Goal: Check status: Check status

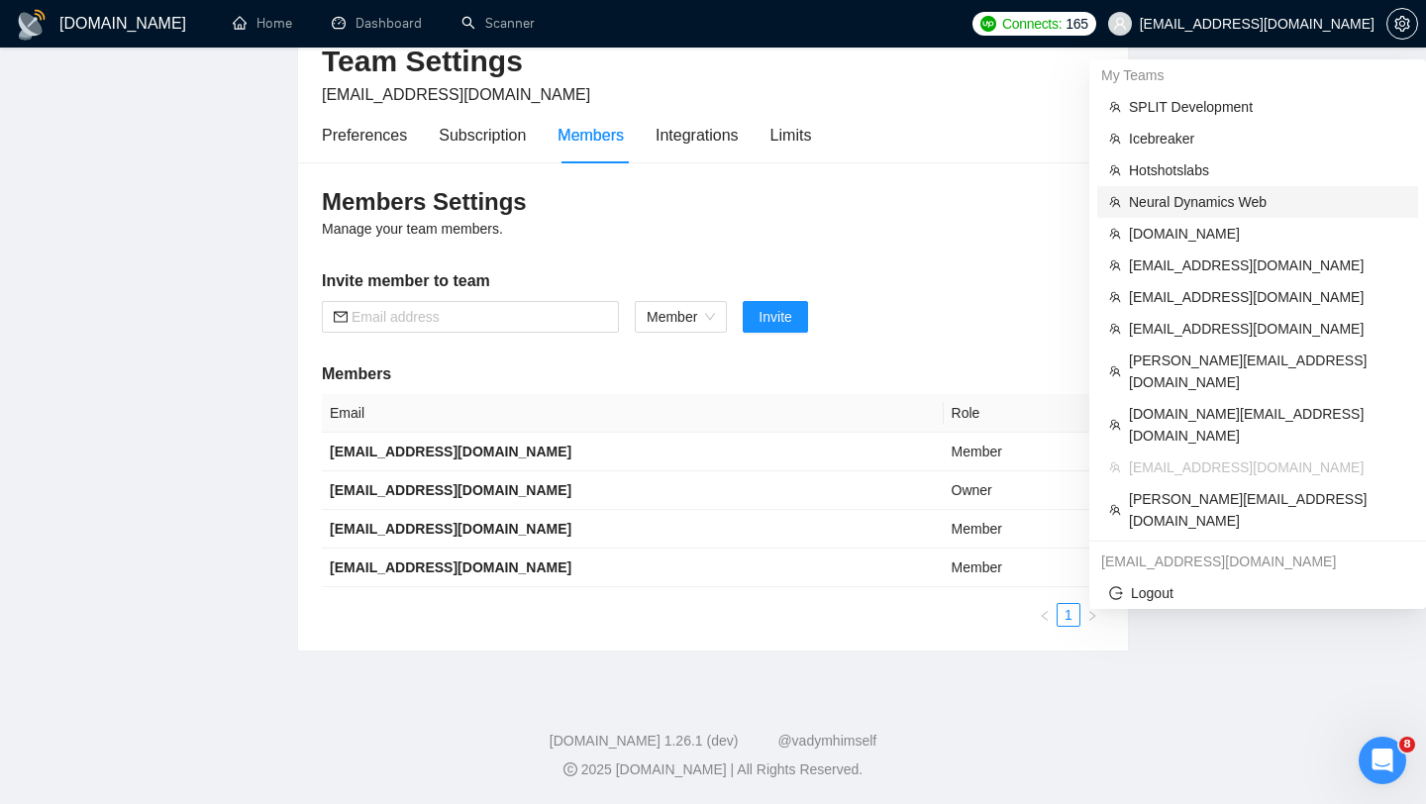
click at [1186, 195] on span "Neural Dynamics Web" at bounding box center [1267, 202] width 277 height 22
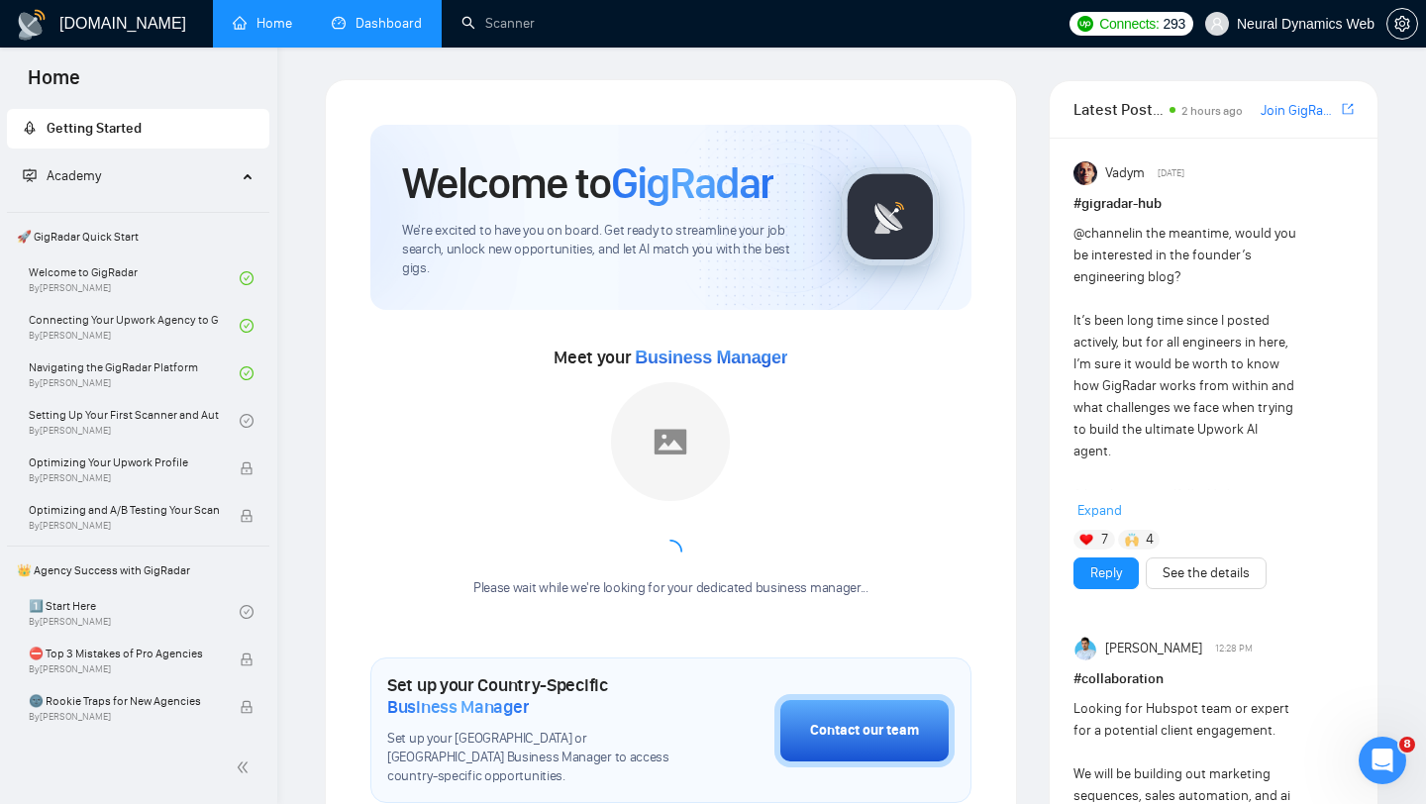
click at [372, 32] on link "Dashboard" at bounding box center [377, 23] width 90 height 17
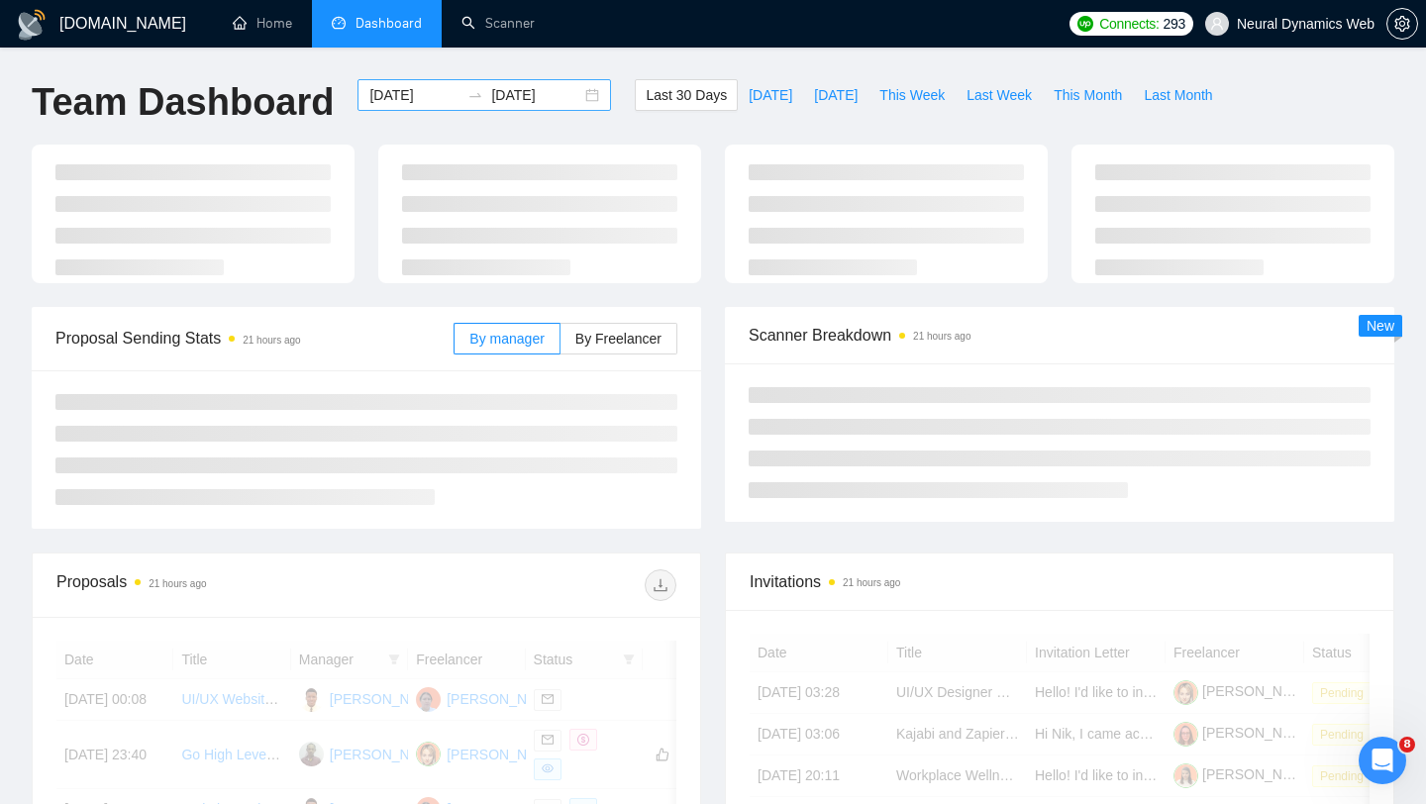
click at [580, 88] on div "[DATE] [DATE]" at bounding box center [485, 95] width 254 height 32
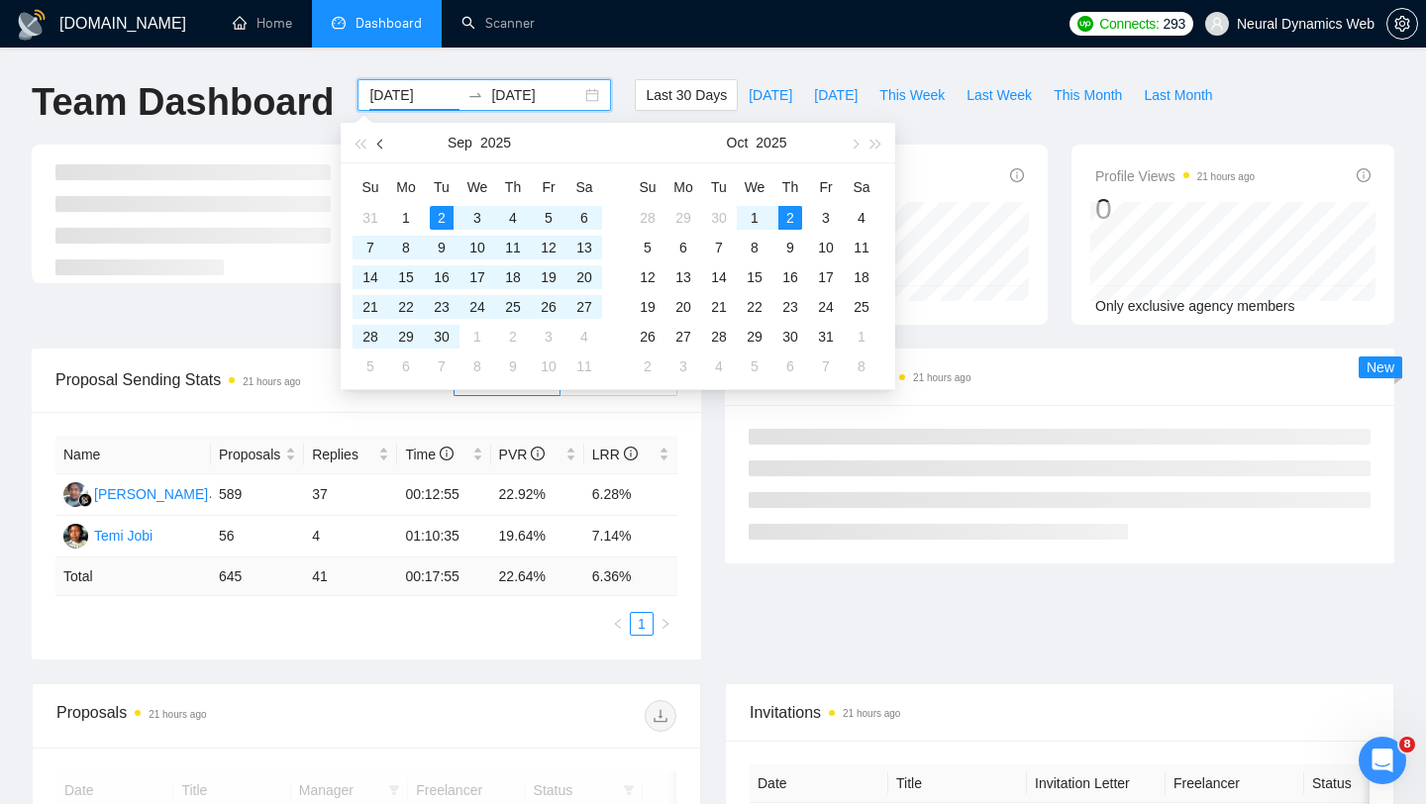
click at [379, 149] on button "button" at bounding box center [381, 143] width 22 height 40
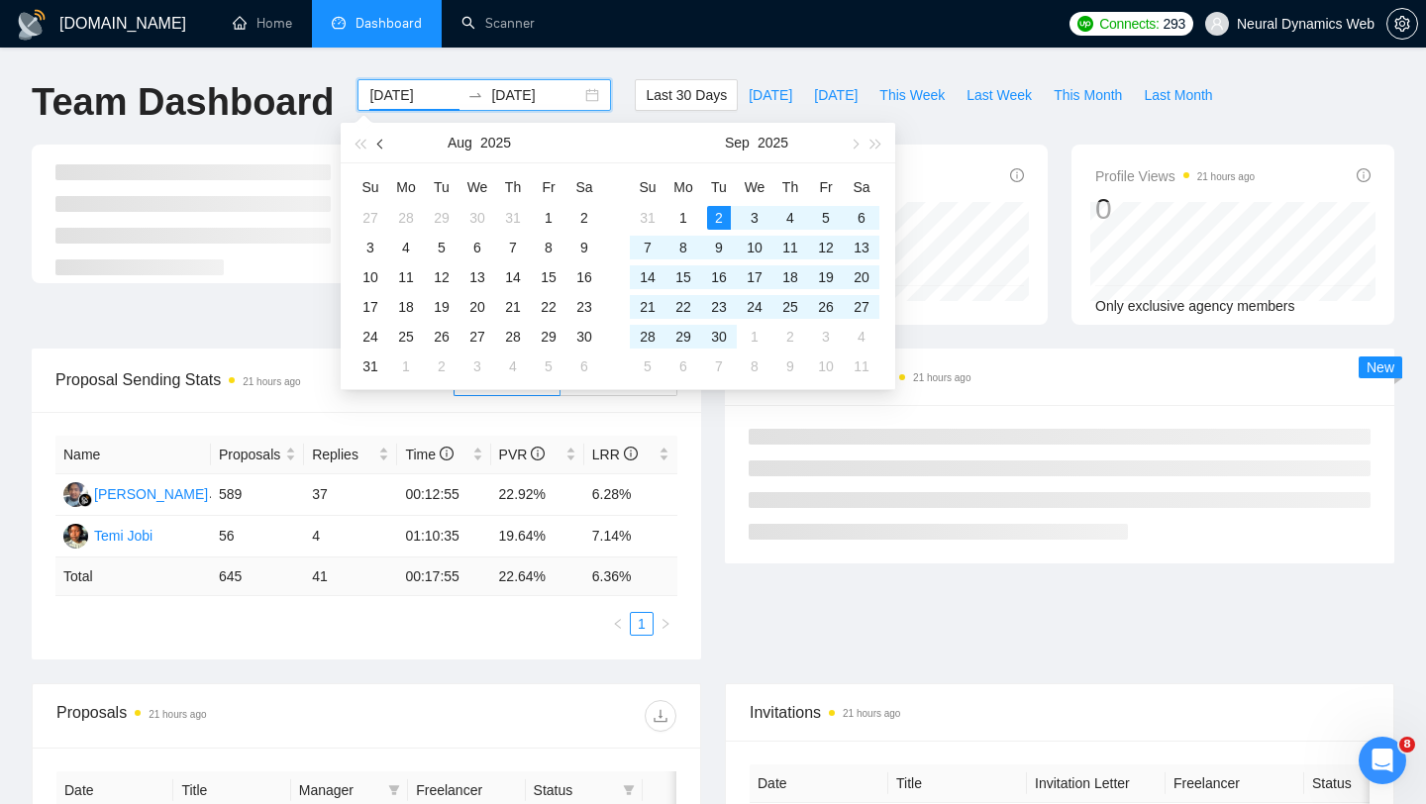
click at [381, 151] on button "button" at bounding box center [381, 143] width 22 height 40
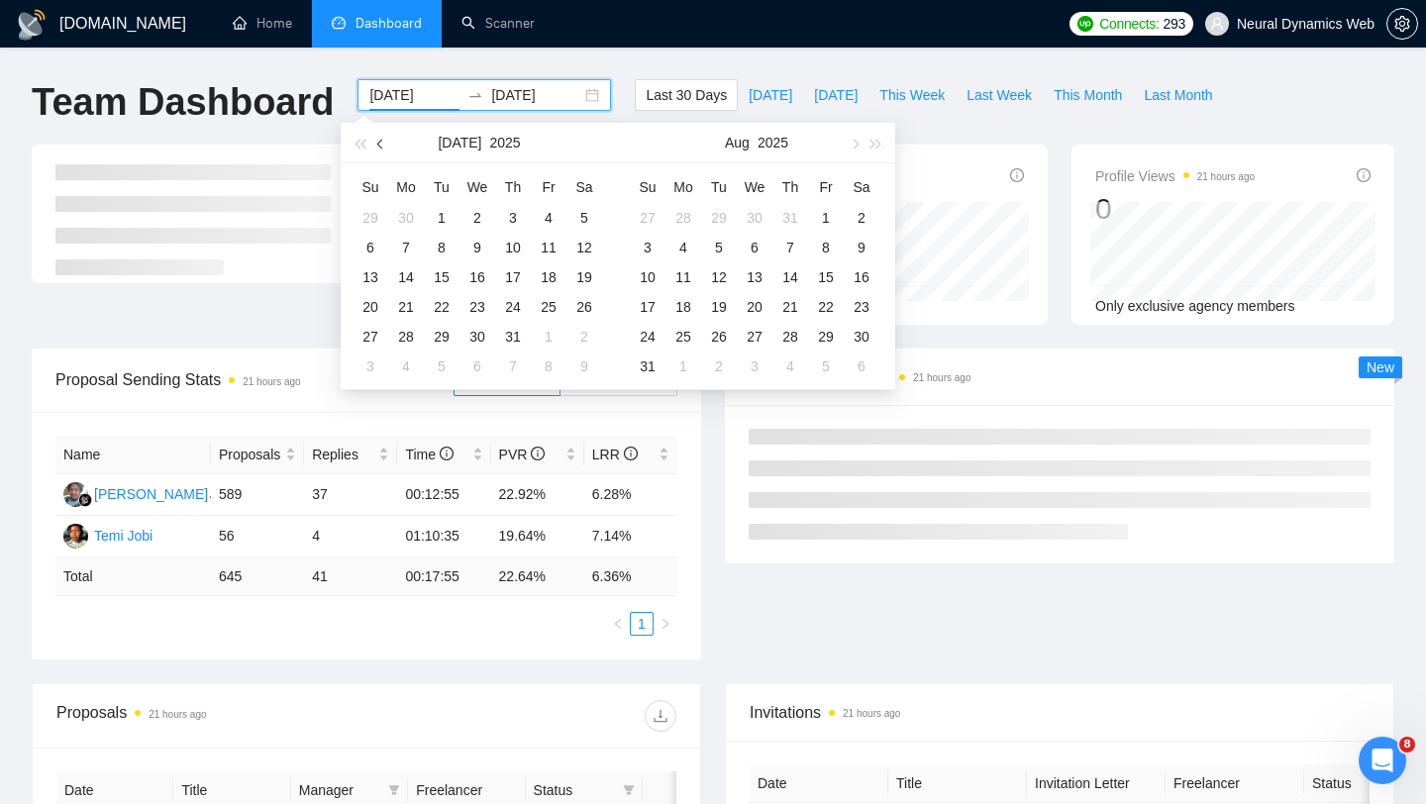
click at [381, 151] on button "button" at bounding box center [381, 143] width 22 height 40
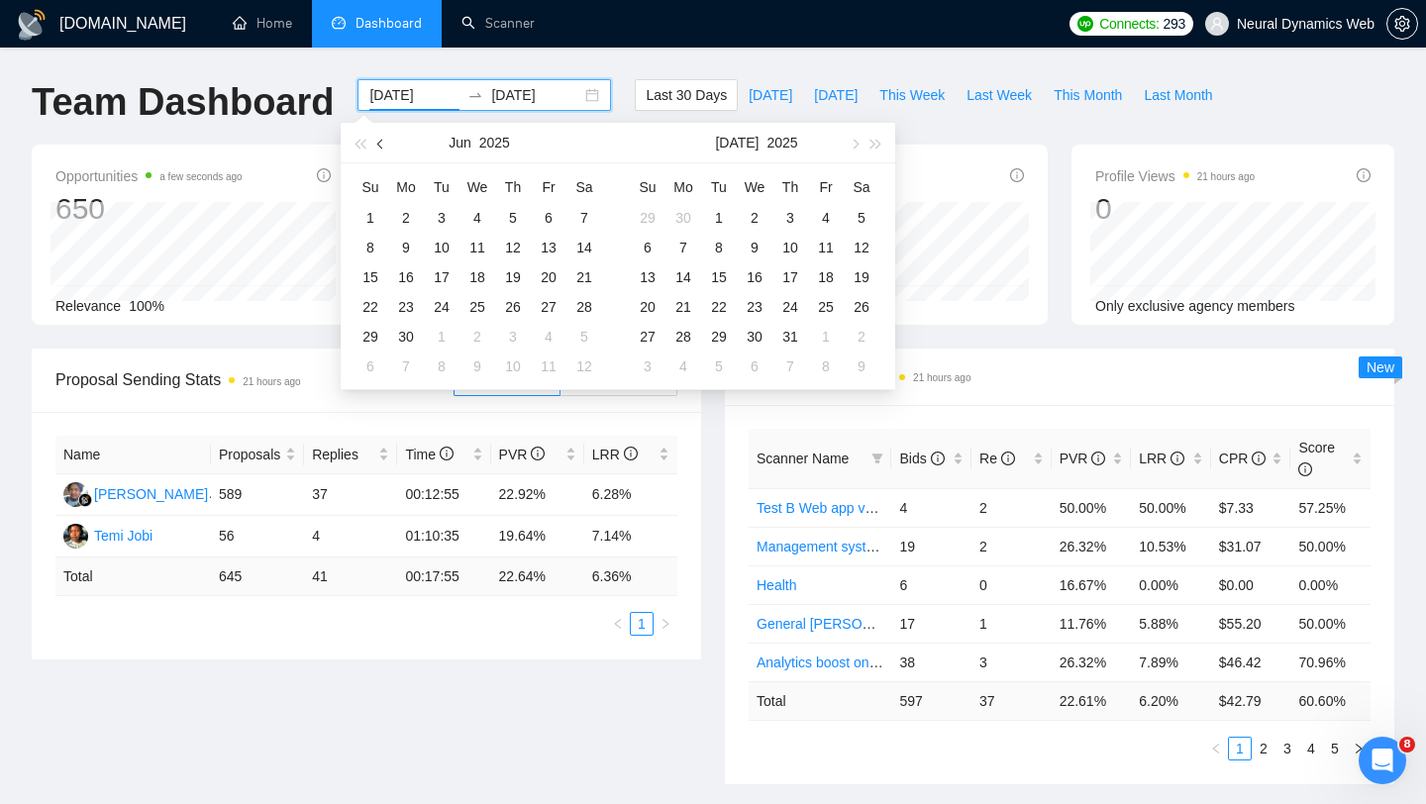
click at [381, 150] on button "button" at bounding box center [381, 143] width 22 height 40
type input "[DATE]"
click at [514, 211] on div "1" at bounding box center [513, 218] width 24 height 24
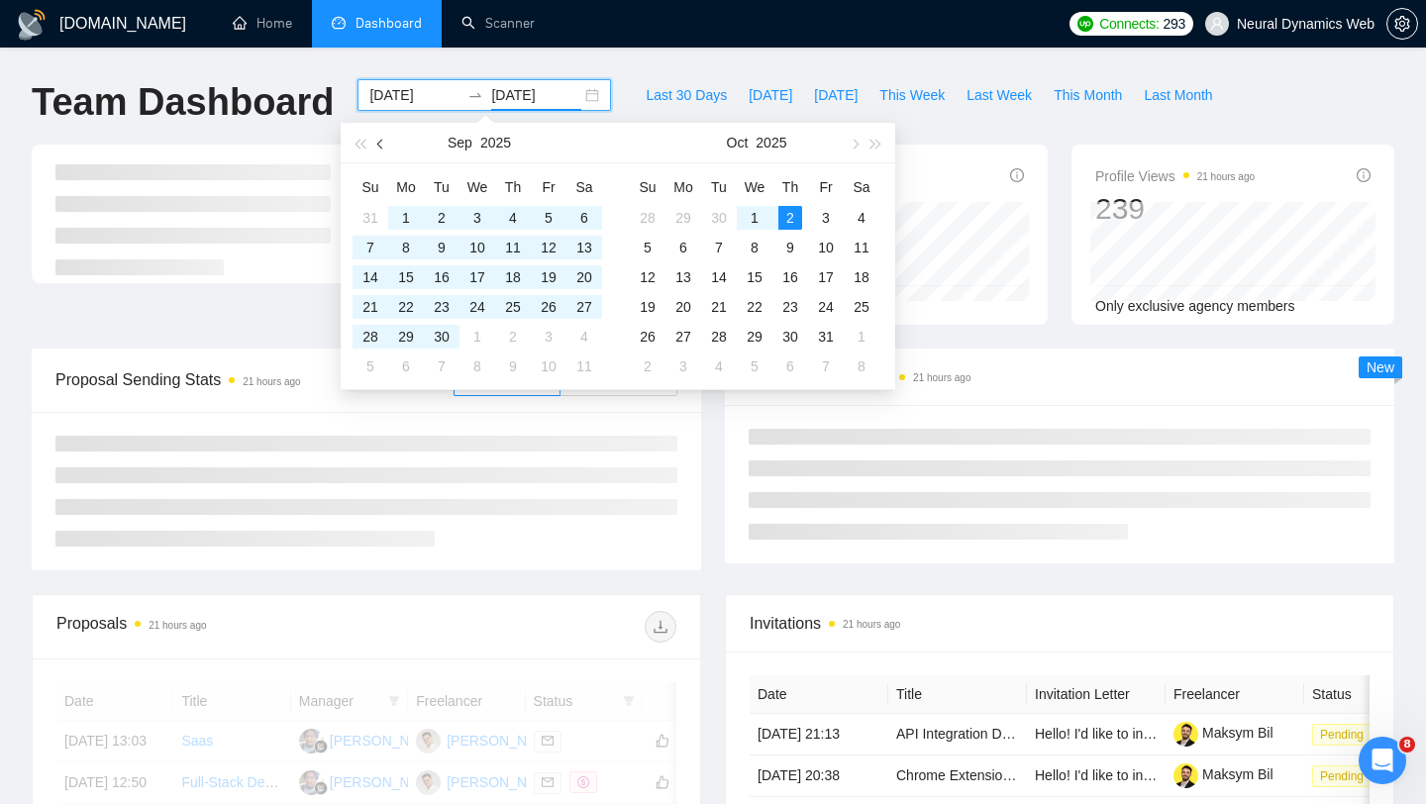
click at [372, 145] on button "button" at bounding box center [381, 143] width 22 height 40
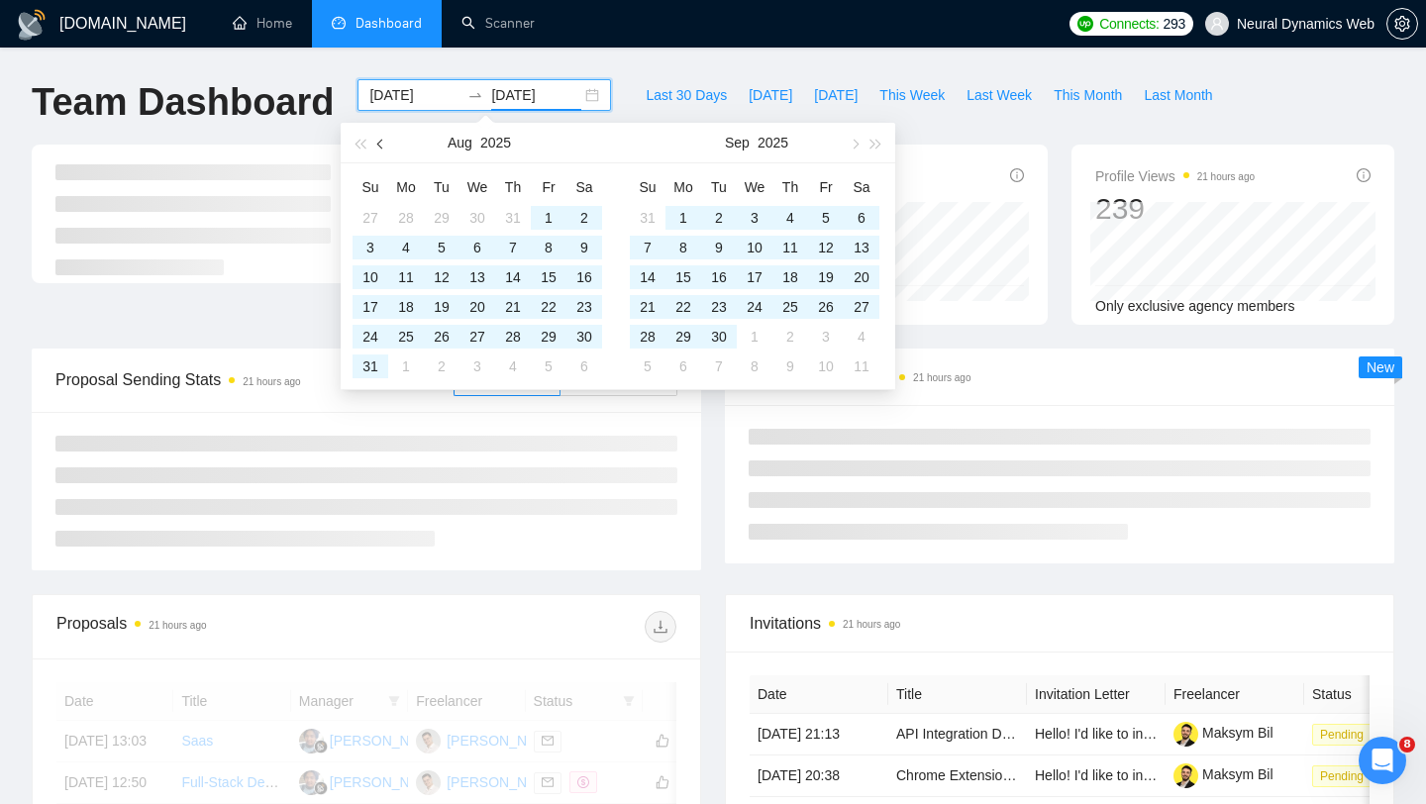
click at [372, 145] on button "button" at bounding box center [381, 143] width 22 height 40
click at [377, 143] on span "button" at bounding box center [382, 144] width 10 height 10
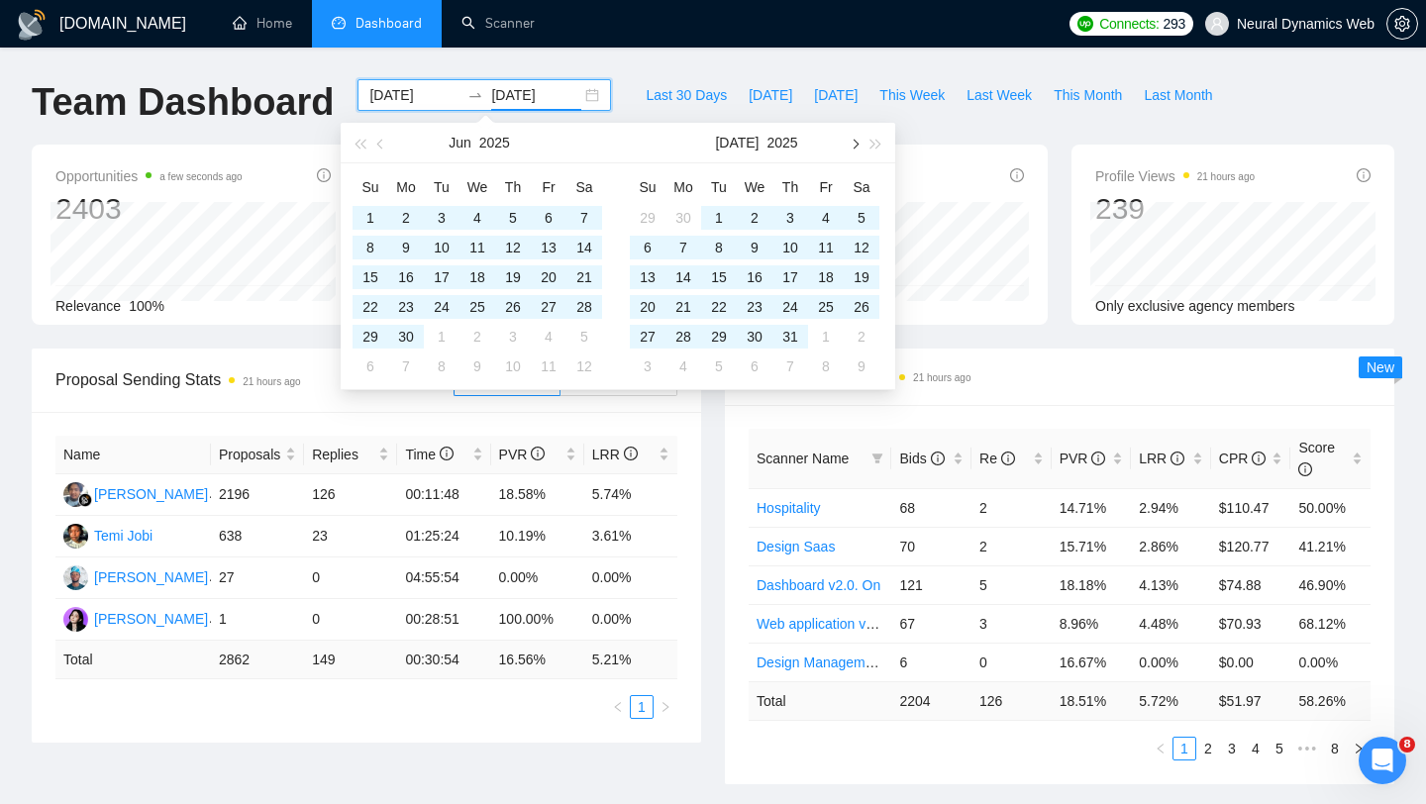
click at [844, 151] on button "button" at bounding box center [854, 143] width 22 height 40
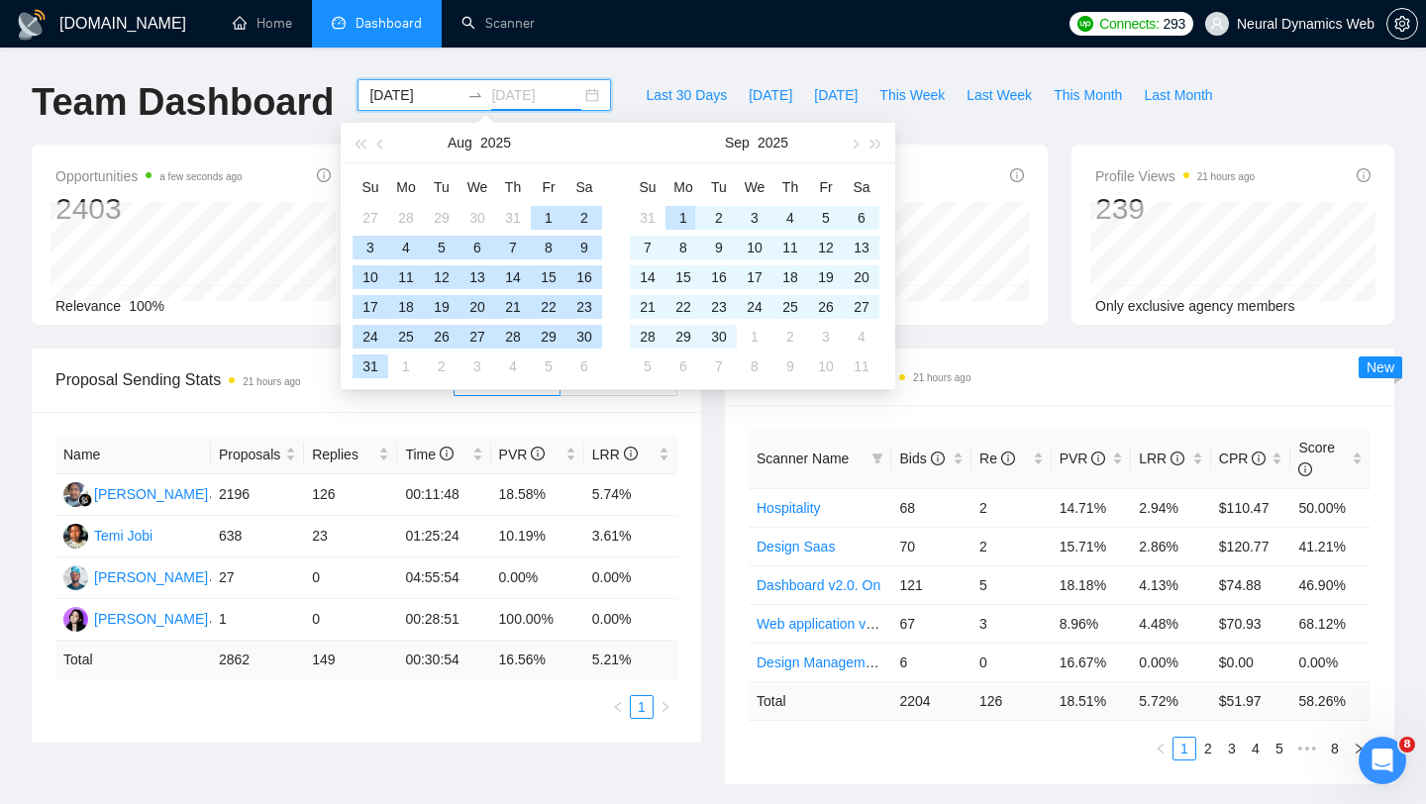
type input "[DATE]"
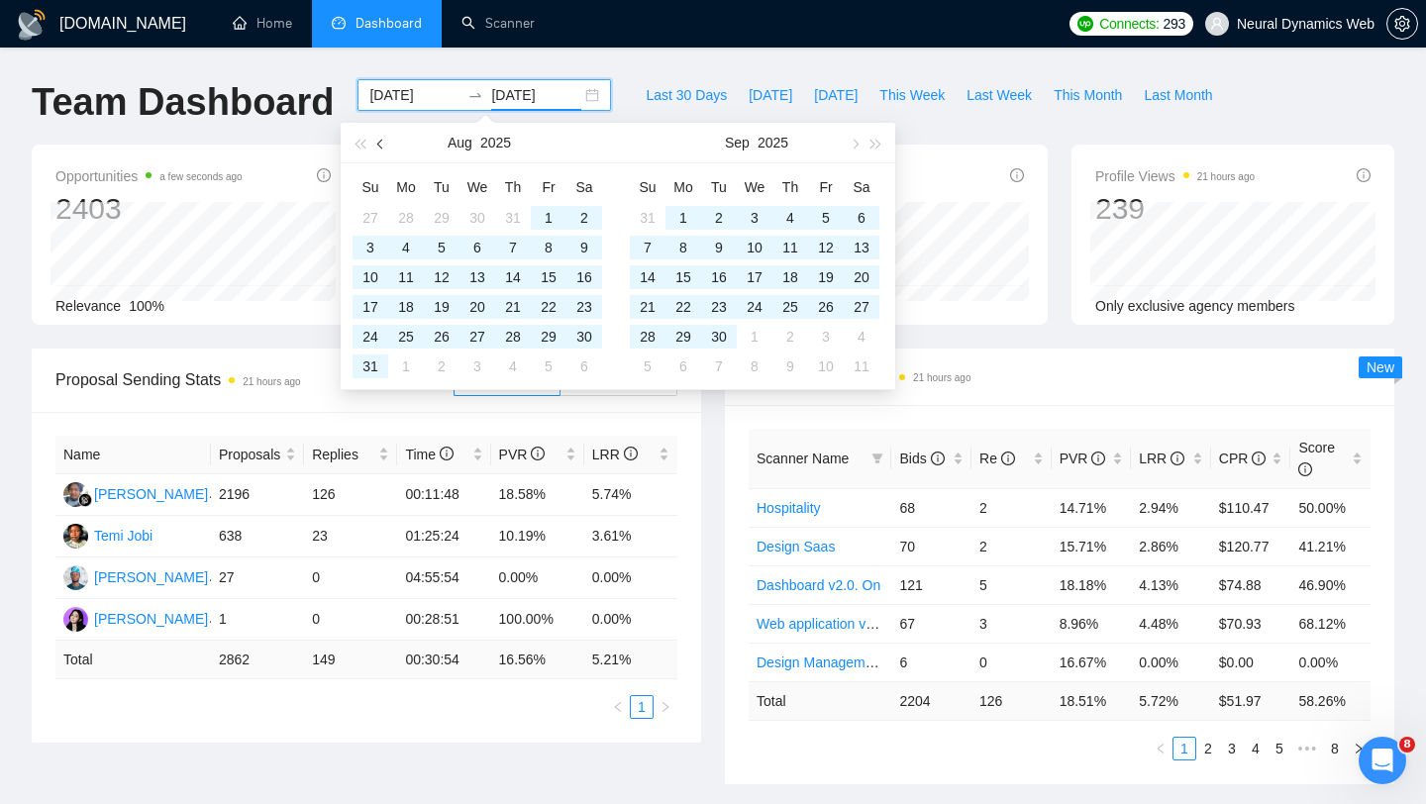
click at [377, 149] on button "button" at bounding box center [381, 143] width 22 height 40
click at [377, 155] on button "button" at bounding box center [381, 143] width 22 height 40
click at [414, 88] on input "[DATE]" at bounding box center [414, 95] width 90 height 22
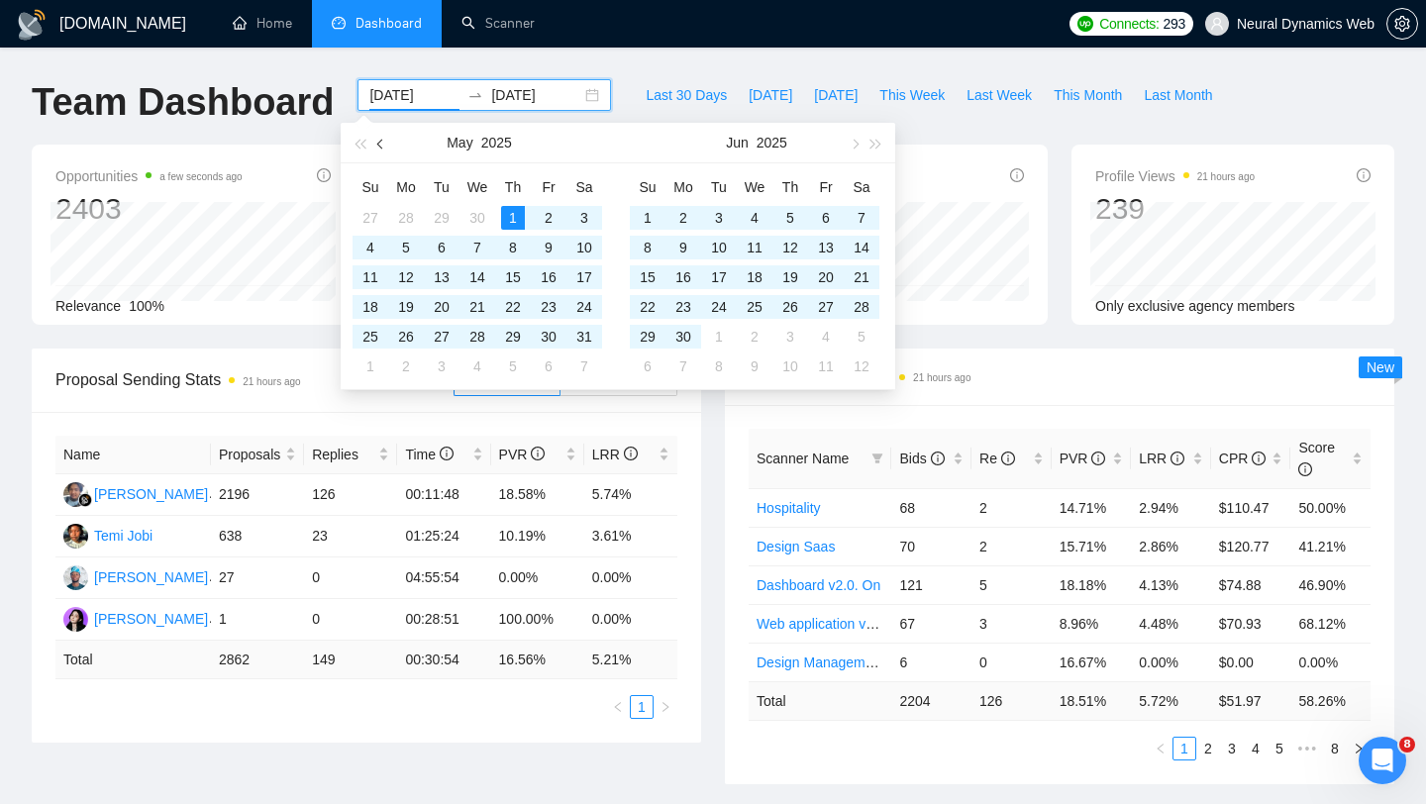
click at [378, 141] on span "button" at bounding box center [382, 144] width 10 height 10
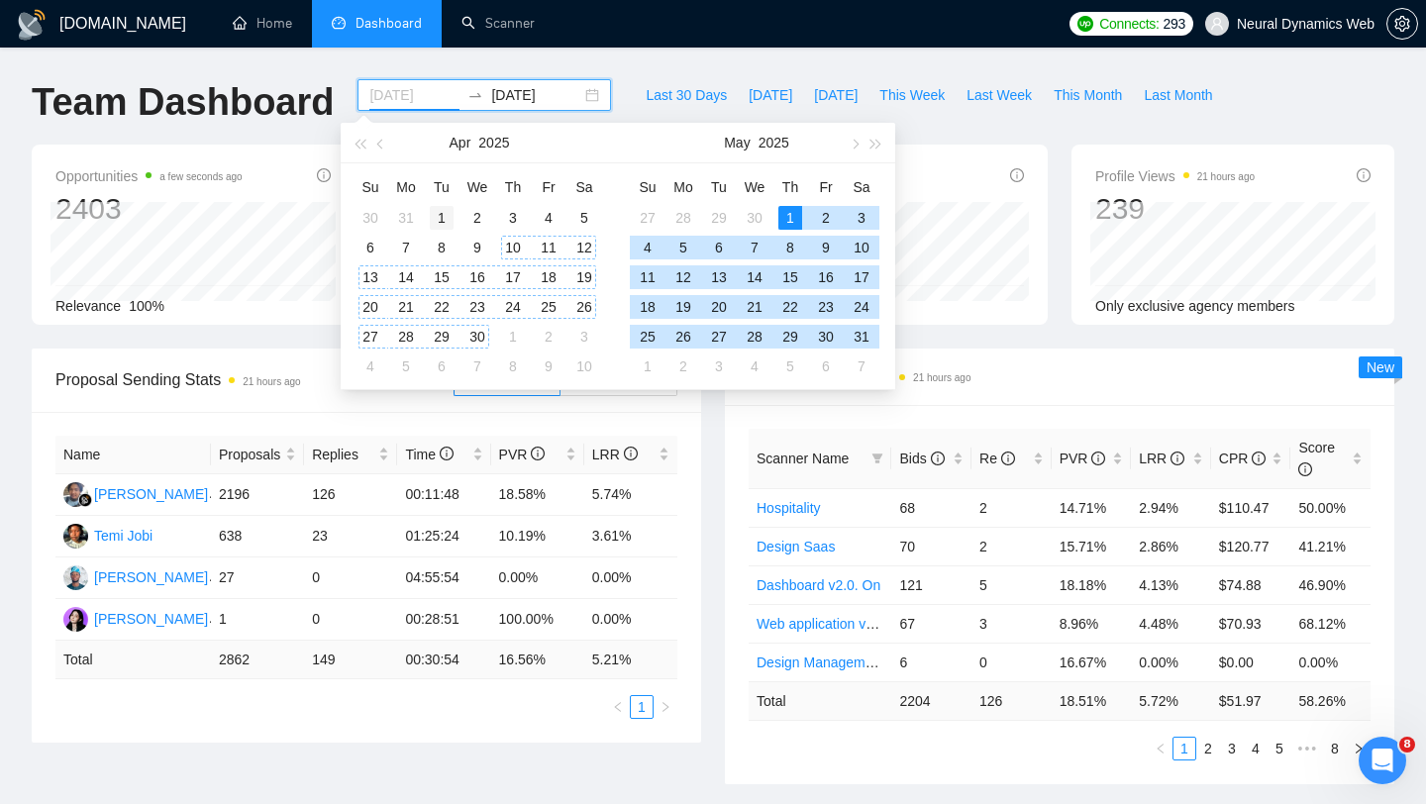
type input "[DATE]"
click at [447, 213] on div "1" at bounding box center [442, 218] width 24 height 24
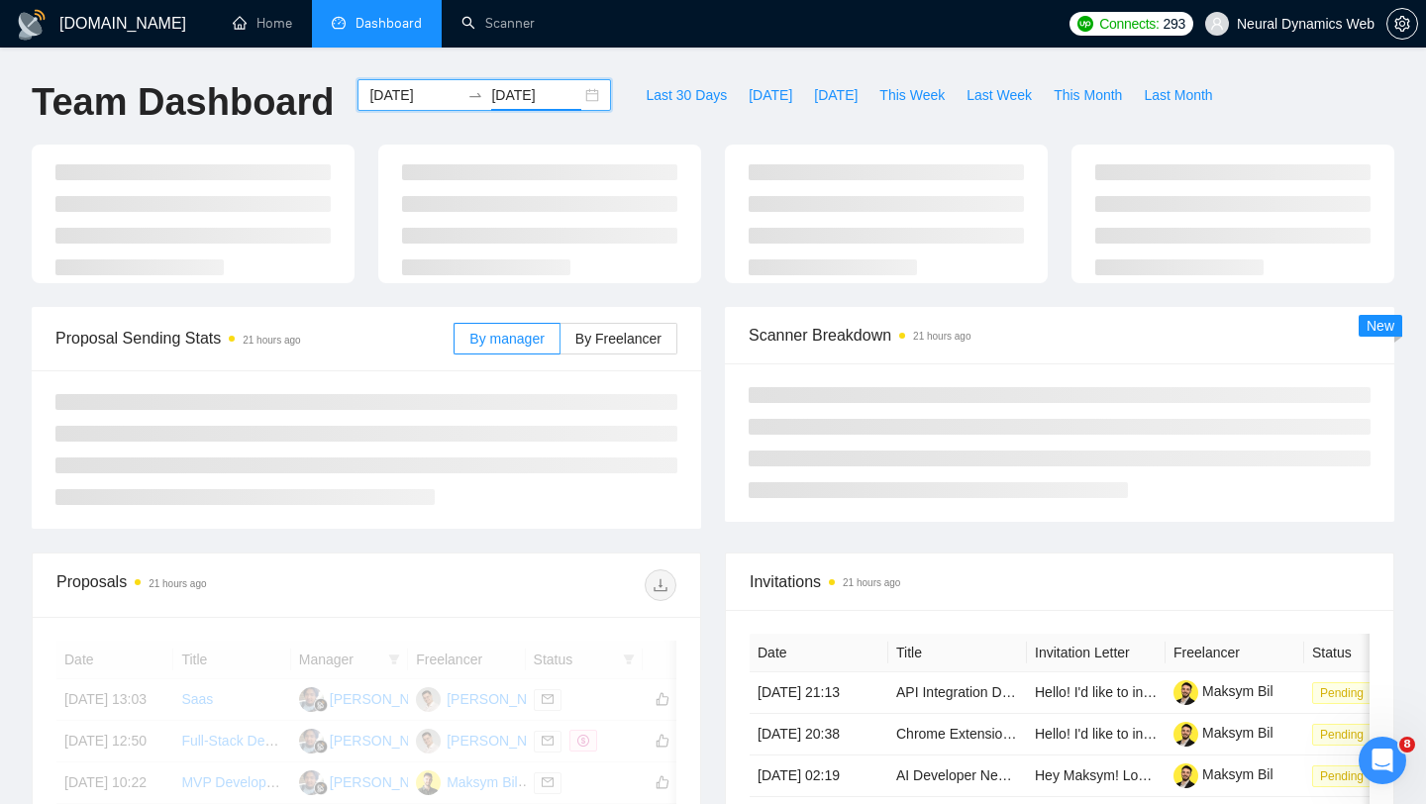
click at [498, 92] on input "[DATE]" at bounding box center [536, 95] width 90 height 22
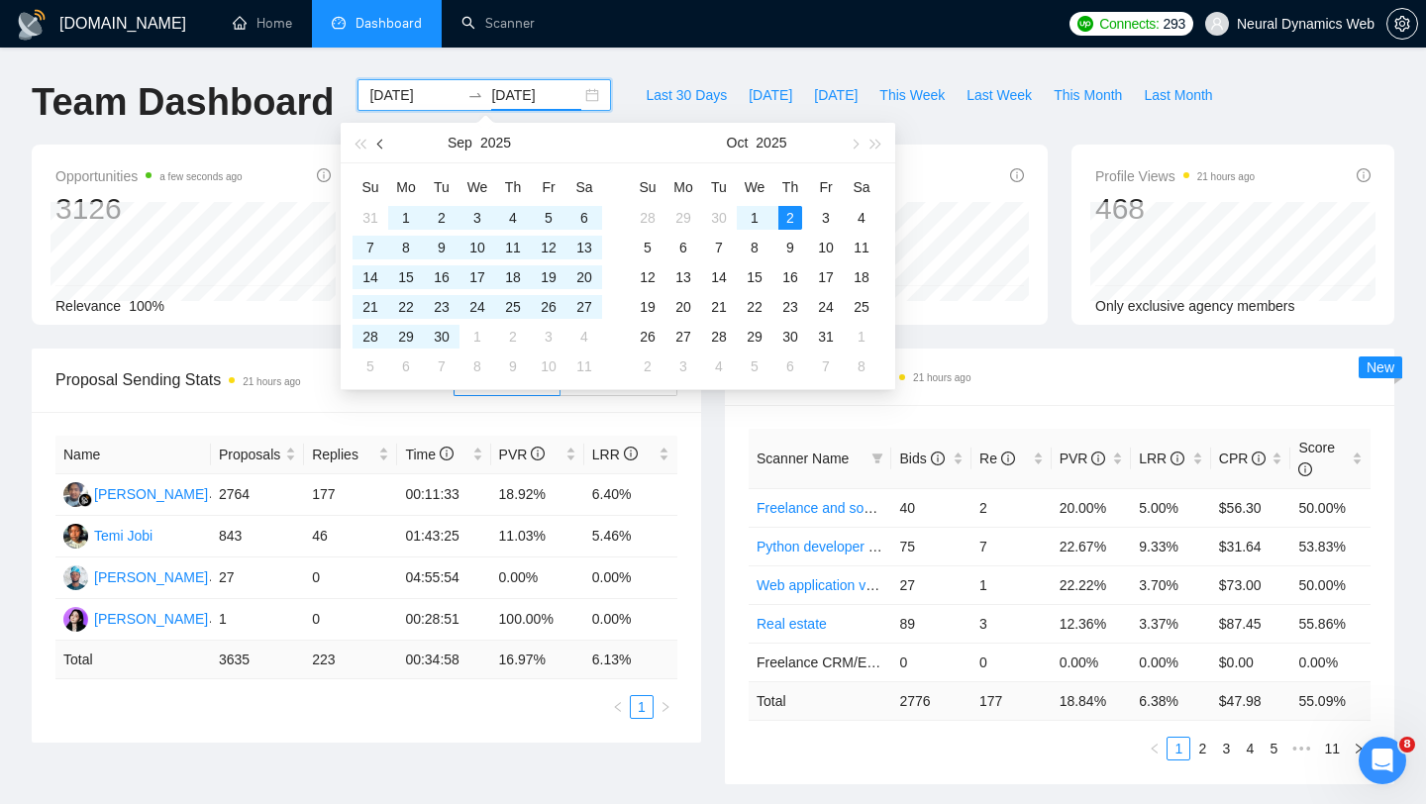
click at [380, 141] on span "button" at bounding box center [382, 144] width 10 height 10
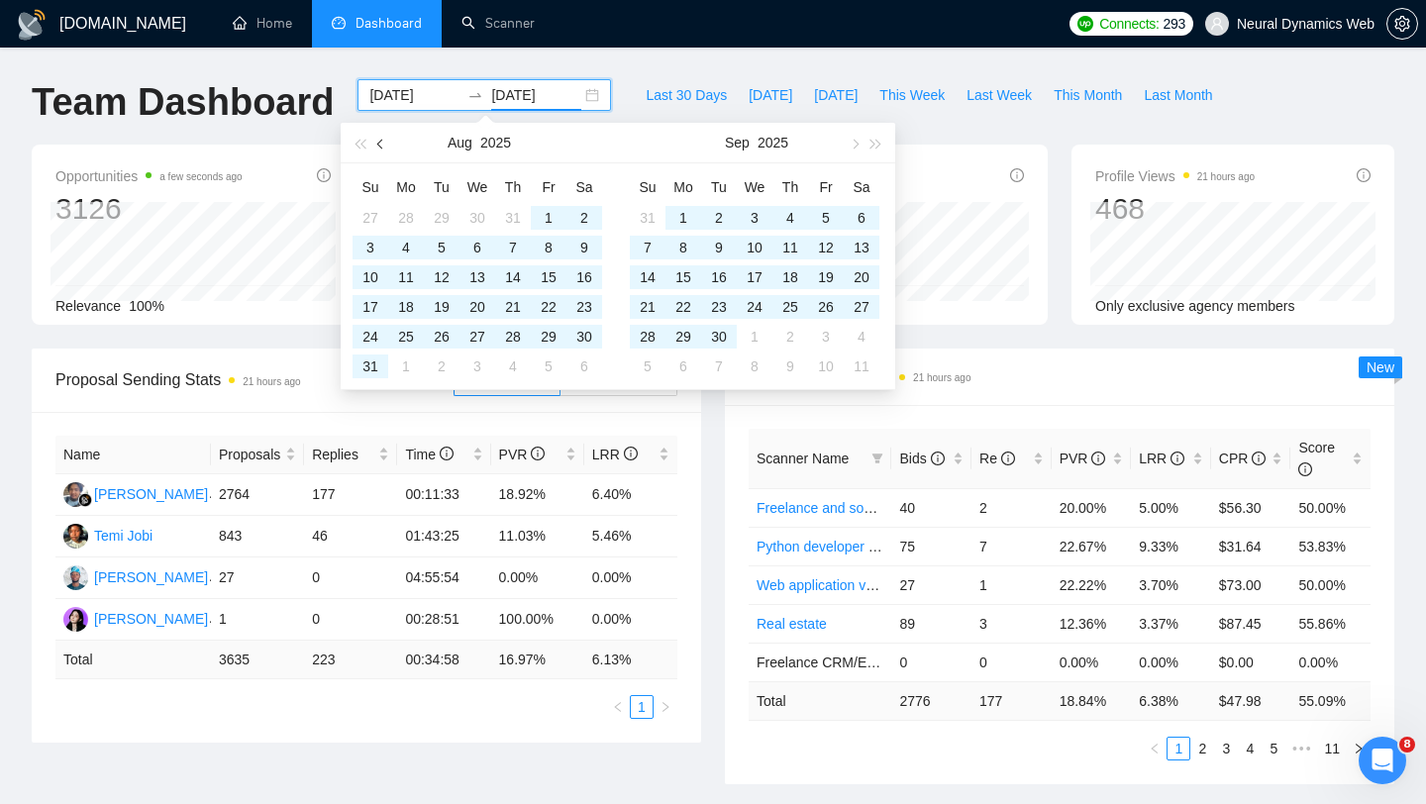
click at [380, 141] on span "button" at bounding box center [382, 144] width 10 height 10
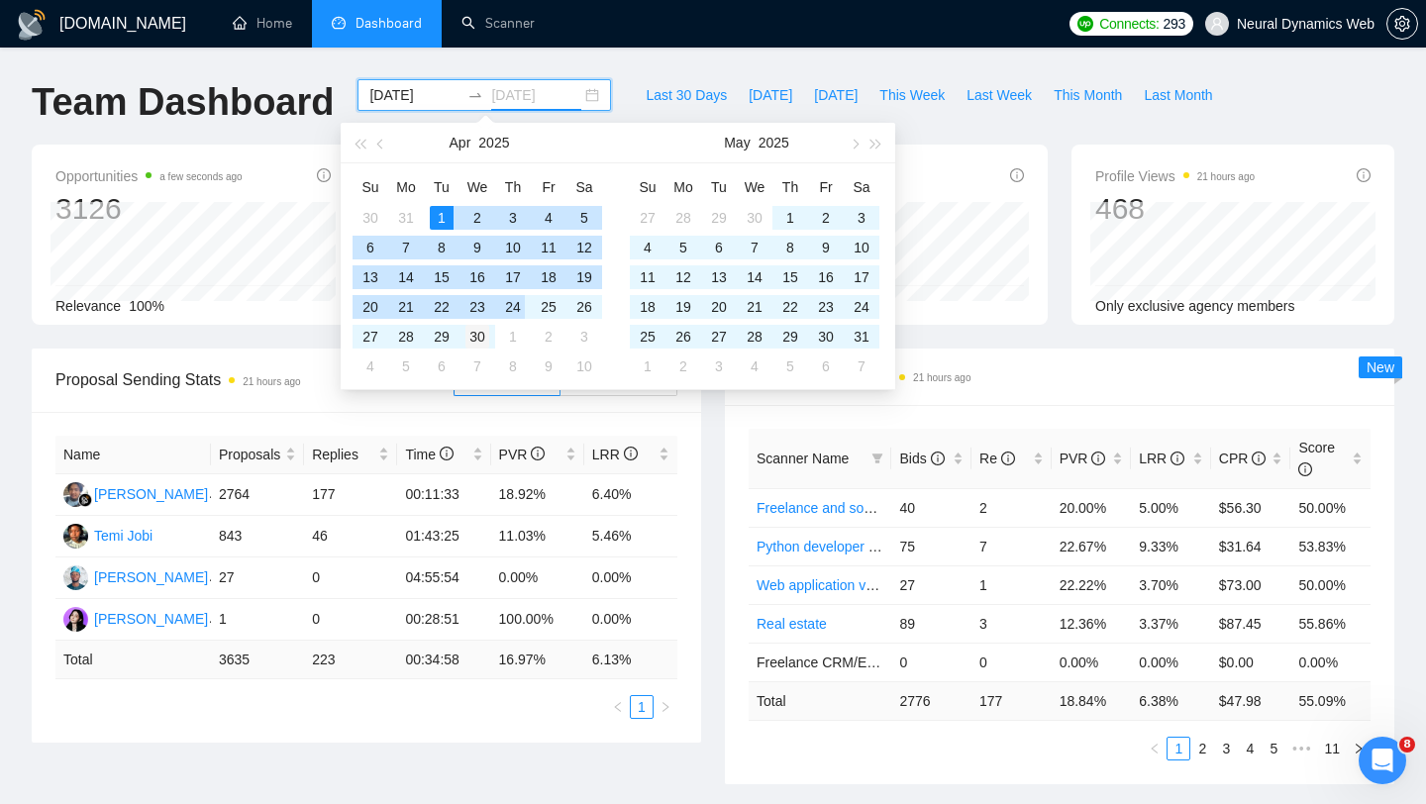
type input "[DATE]"
click at [489, 332] on td "30" at bounding box center [478, 337] width 36 height 30
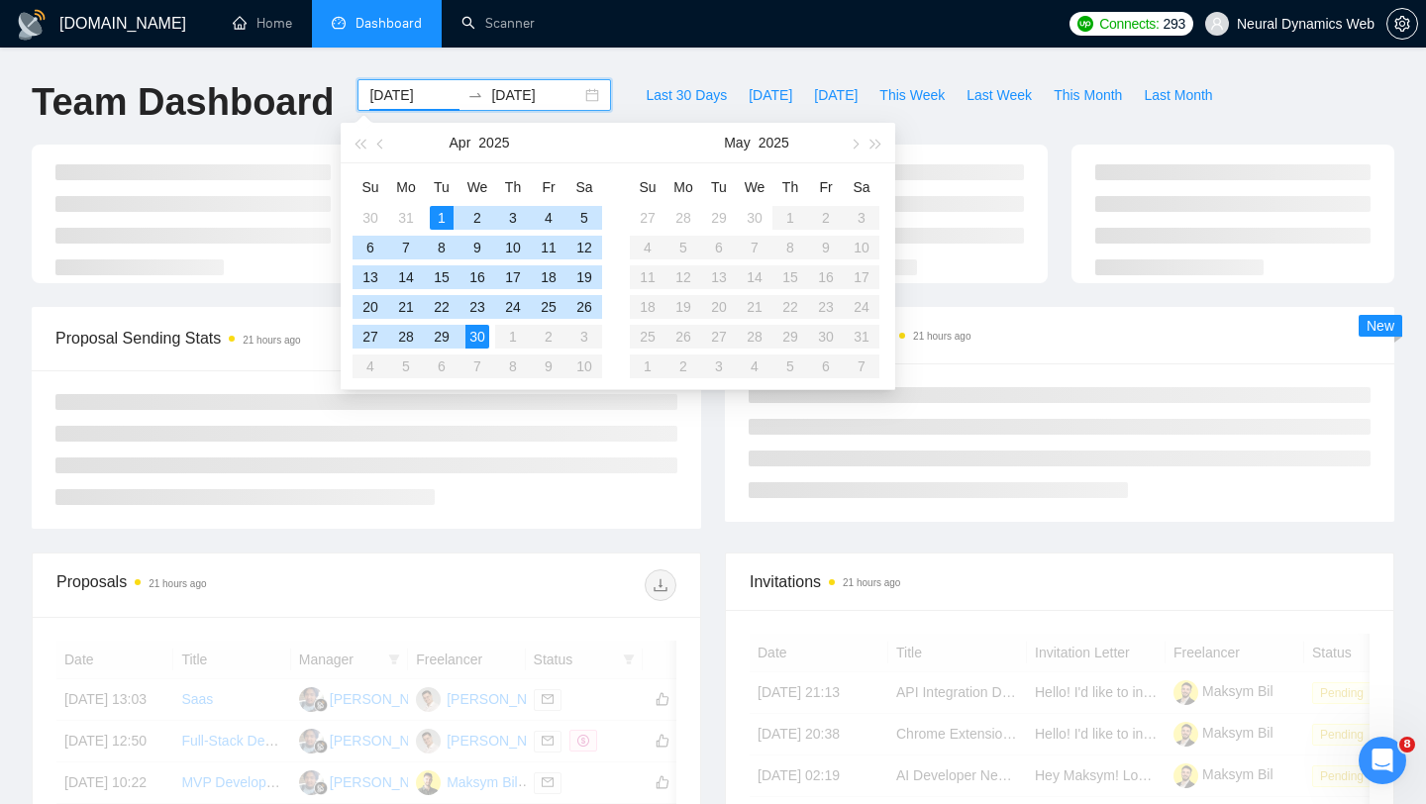
type input "[DATE]"
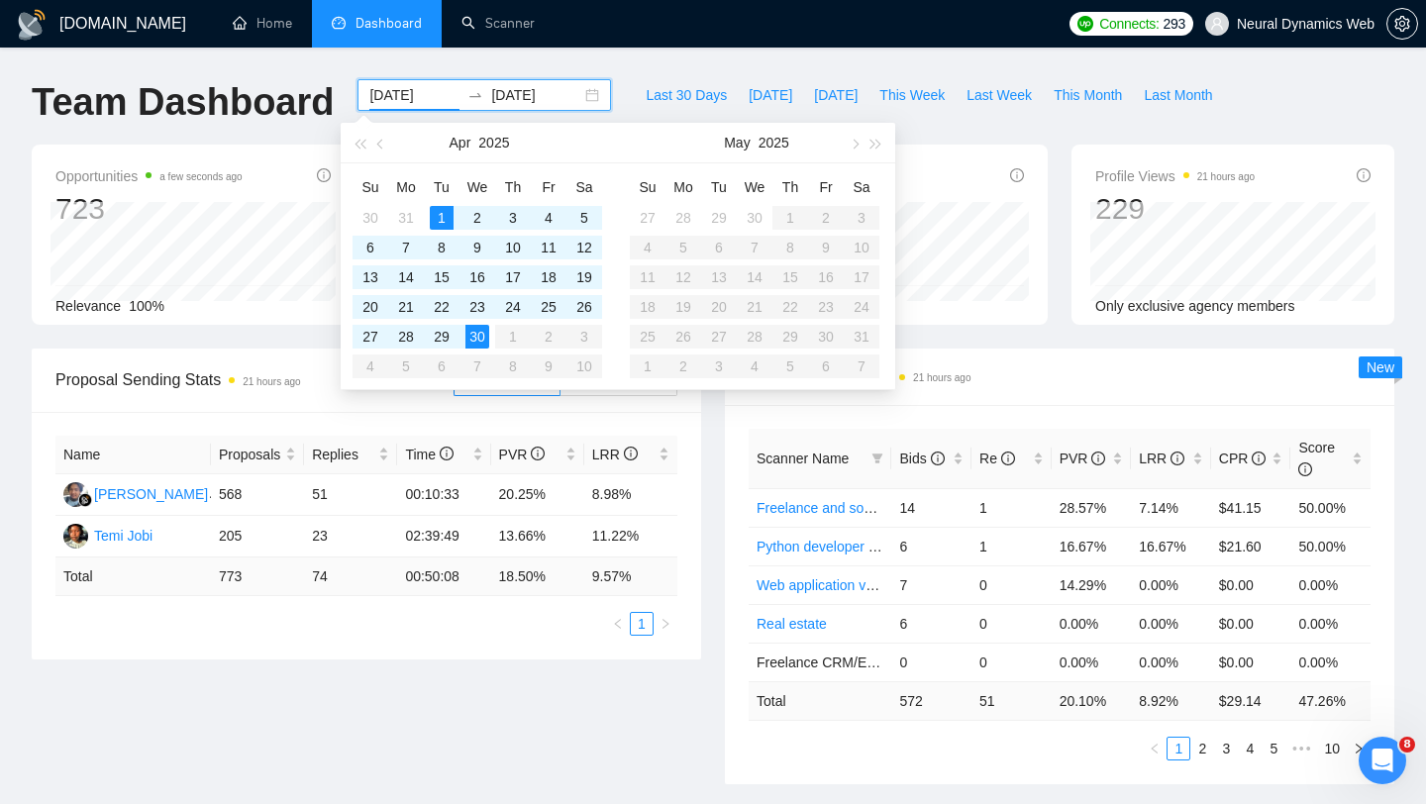
click at [392, 571] on td "74" at bounding box center [350, 577] width 93 height 39
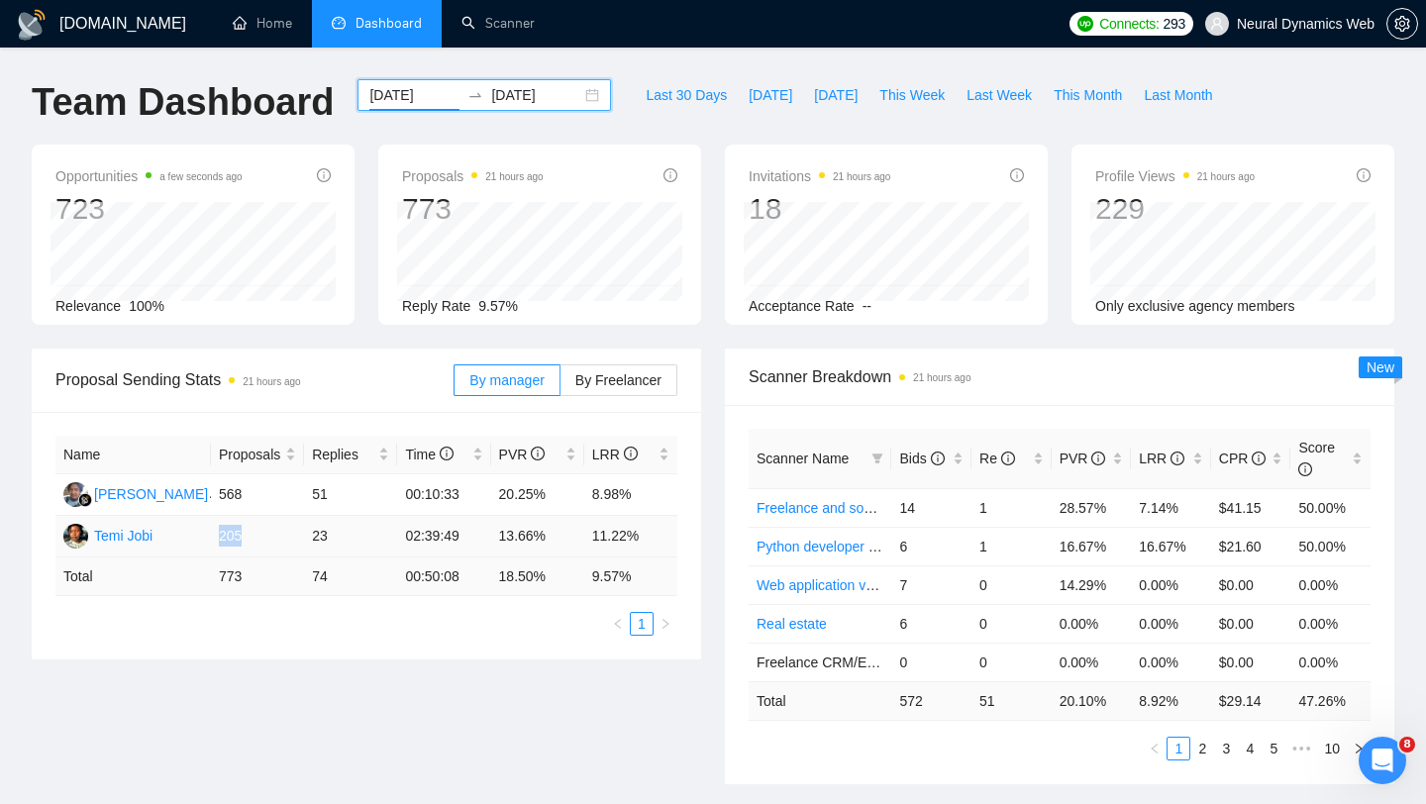
drag, startPoint x: 221, startPoint y: 534, endPoint x: 289, endPoint y: 532, distance: 68.4
click at [290, 533] on td "205" at bounding box center [257, 537] width 93 height 42
drag, startPoint x: 309, startPoint y: 538, endPoint x: 353, endPoint y: 533, distance: 43.9
click at [352, 534] on td "23" at bounding box center [350, 537] width 93 height 42
drag, startPoint x: 585, startPoint y: 539, endPoint x: 673, endPoint y: 538, distance: 87.2
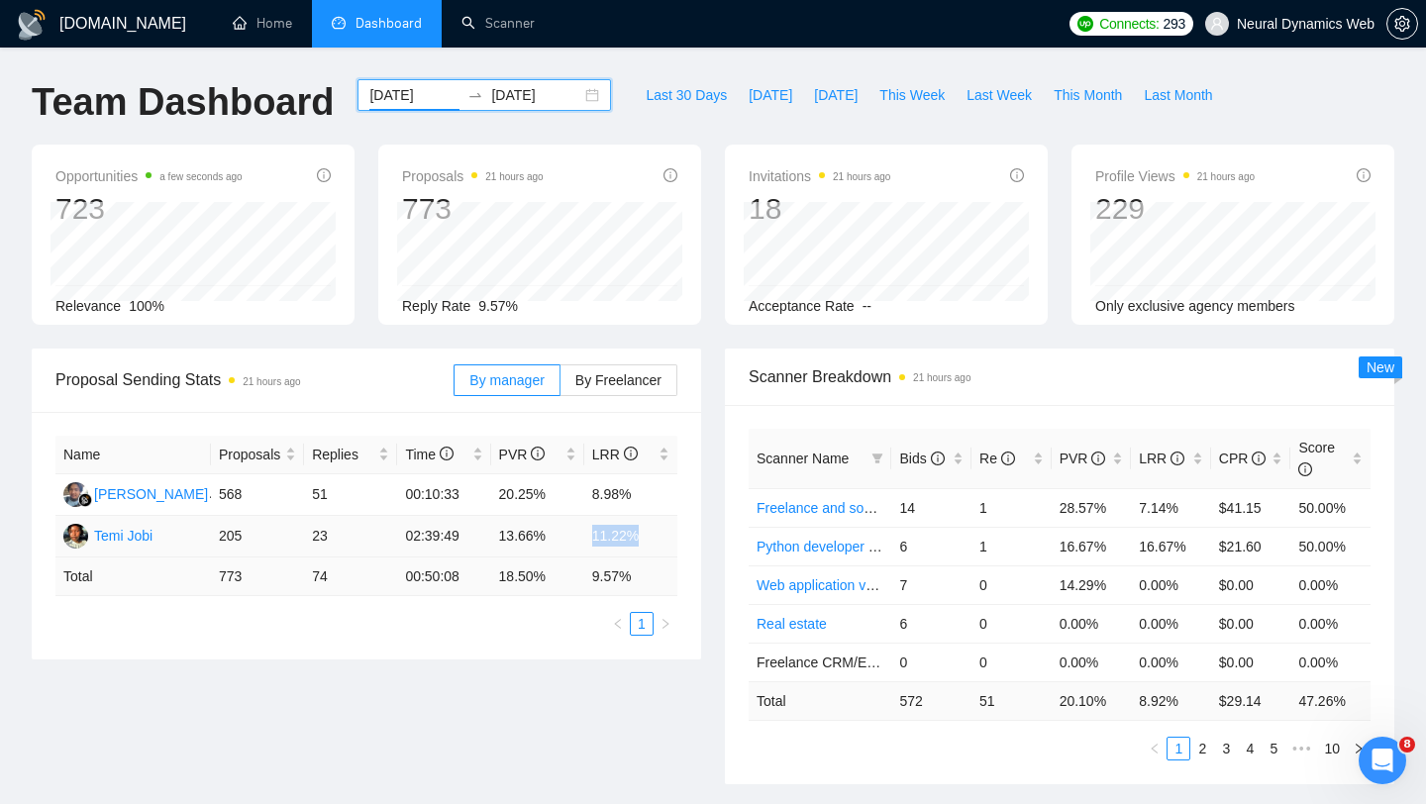
click at [673, 538] on td "11.22%" at bounding box center [630, 537] width 93 height 42
drag, startPoint x: 302, startPoint y: 536, endPoint x: 384, endPoint y: 542, distance: 82.4
click at [384, 542] on tr "Temi Jobi 205 23 02:39:49 13.66% 11.22%" at bounding box center [366, 537] width 622 height 42
